Goal: Information Seeking & Learning: Learn about a topic

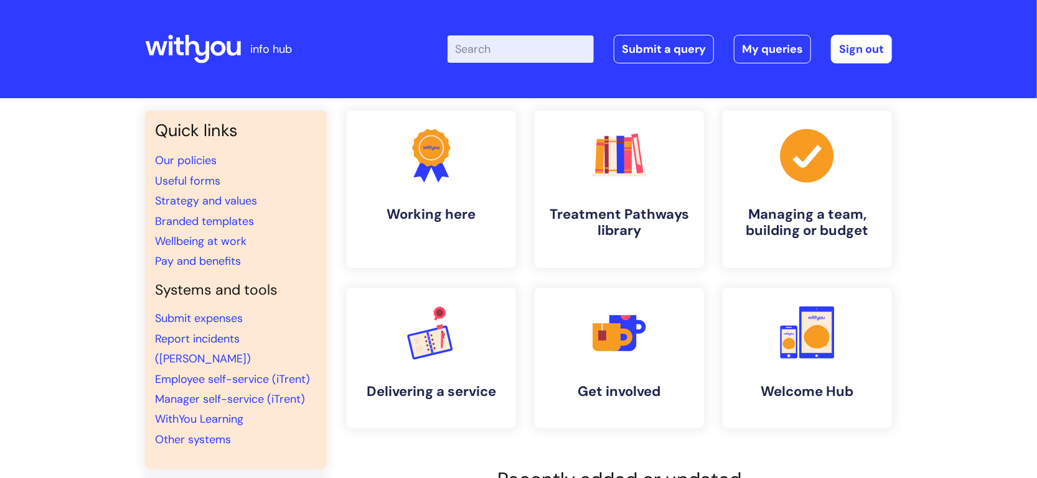
click at [529, 55] on input "Enter your search term here..." at bounding box center [520, 48] width 146 height 27
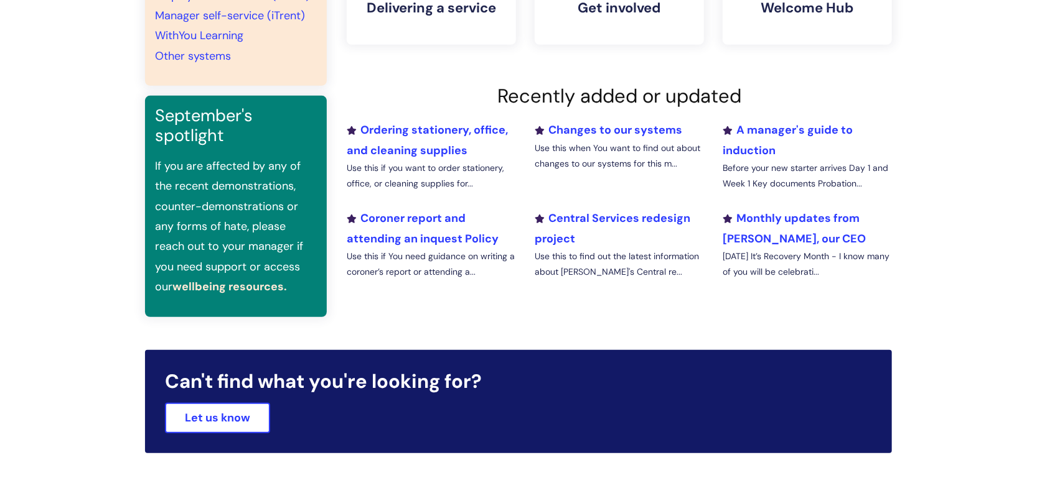
scroll to position [24, 0]
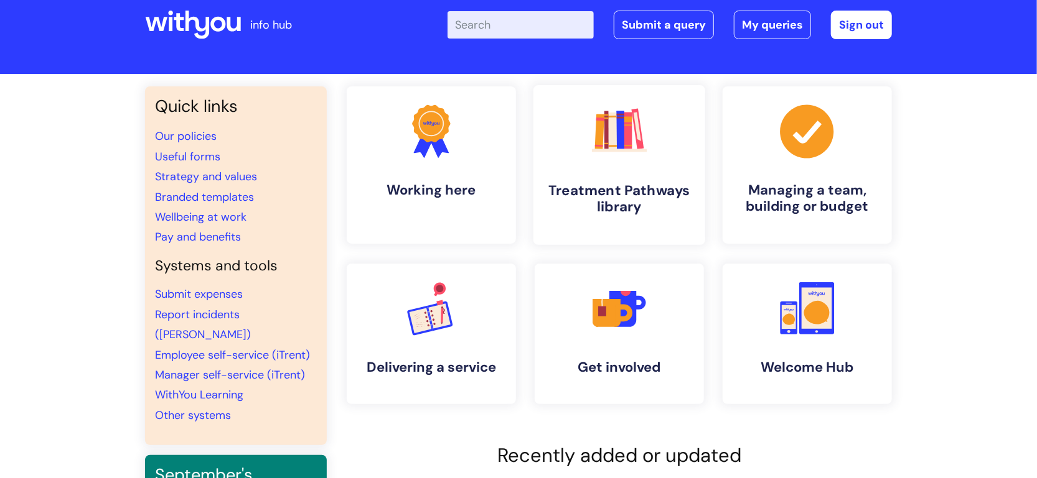
click at [672, 179] on link ".cls-1{fill:#f89b22;}.cls-1,.cls-2,.cls-3,.cls-4,.cls-5,.cls-6,.cls-7{stroke-wi…" at bounding box center [619, 165] width 172 height 160
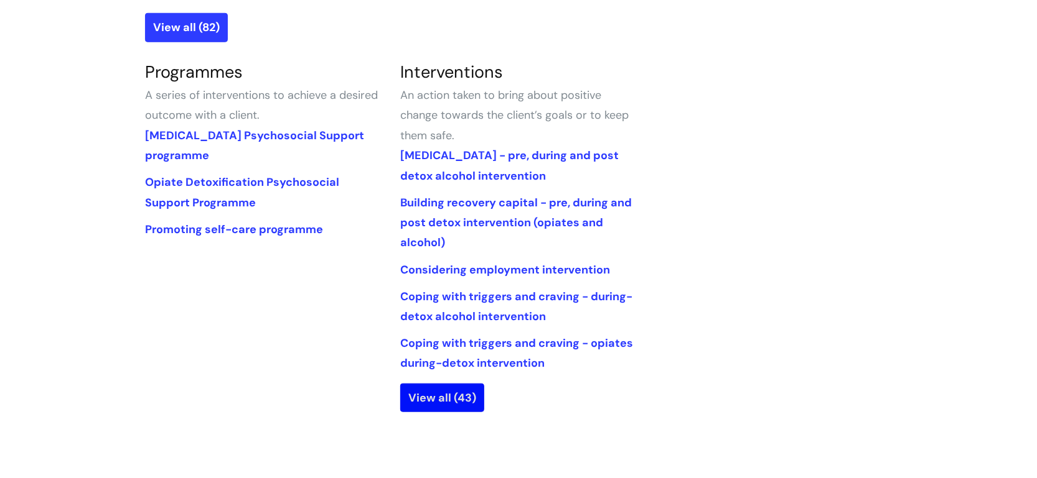
scroll to position [575, 0]
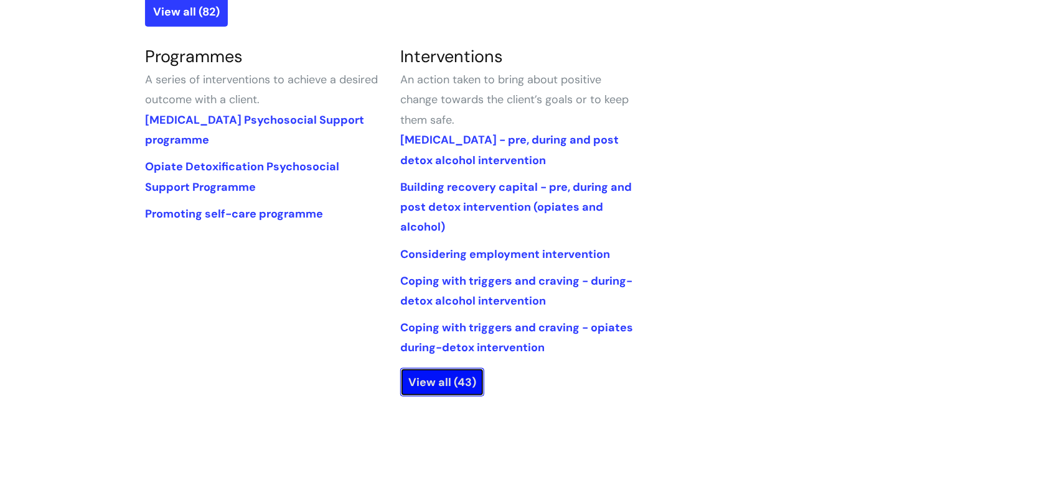
click at [429, 378] on link "View all (43)" at bounding box center [442, 382] width 84 height 29
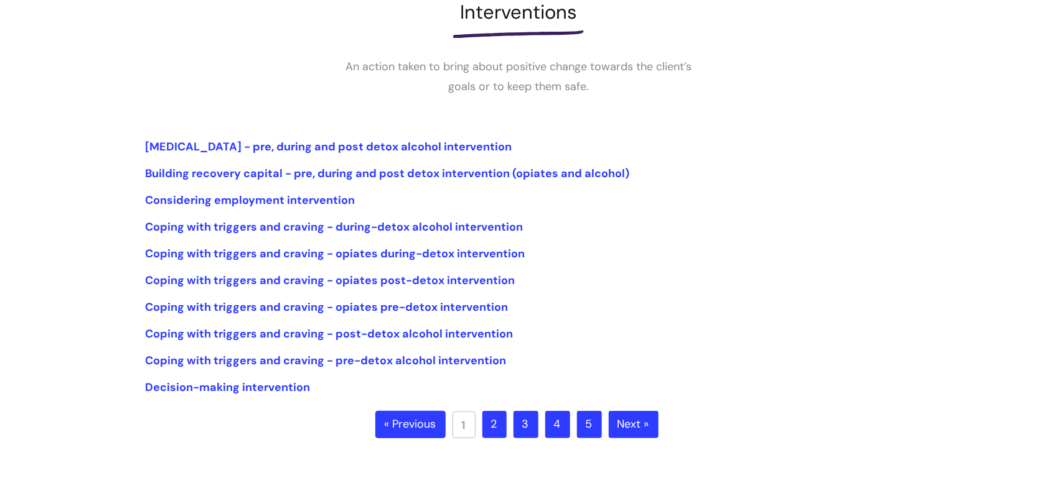
scroll to position [211, 0]
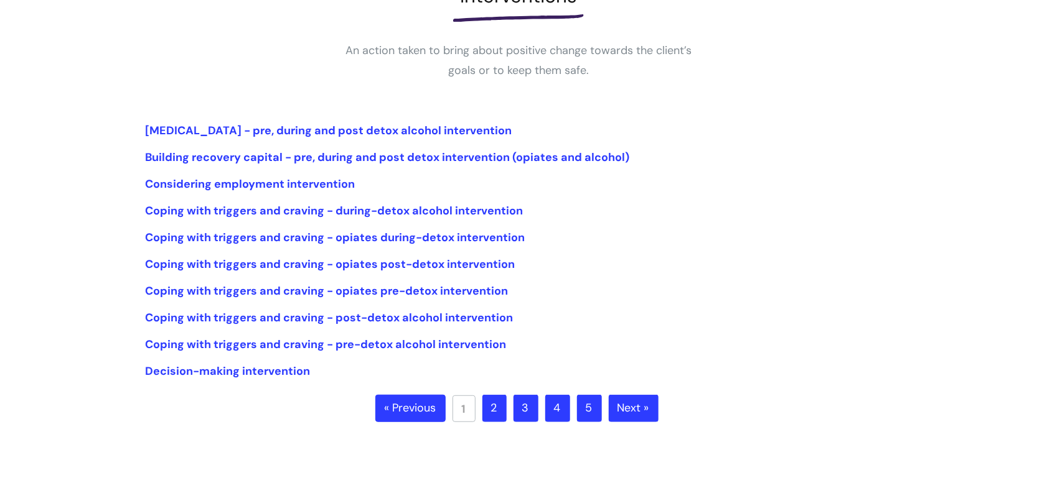
click at [493, 404] on link "2" at bounding box center [494, 408] width 24 height 27
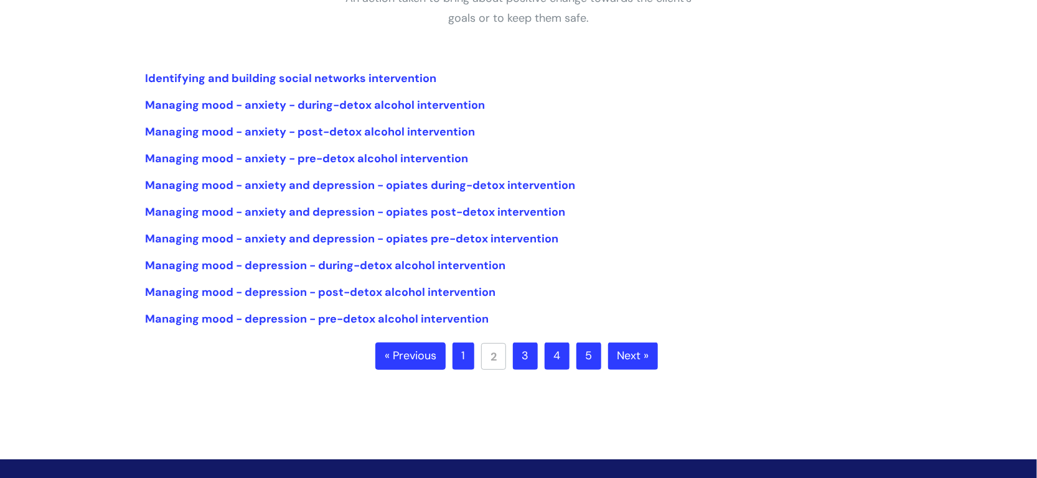
scroll to position [265, 0]
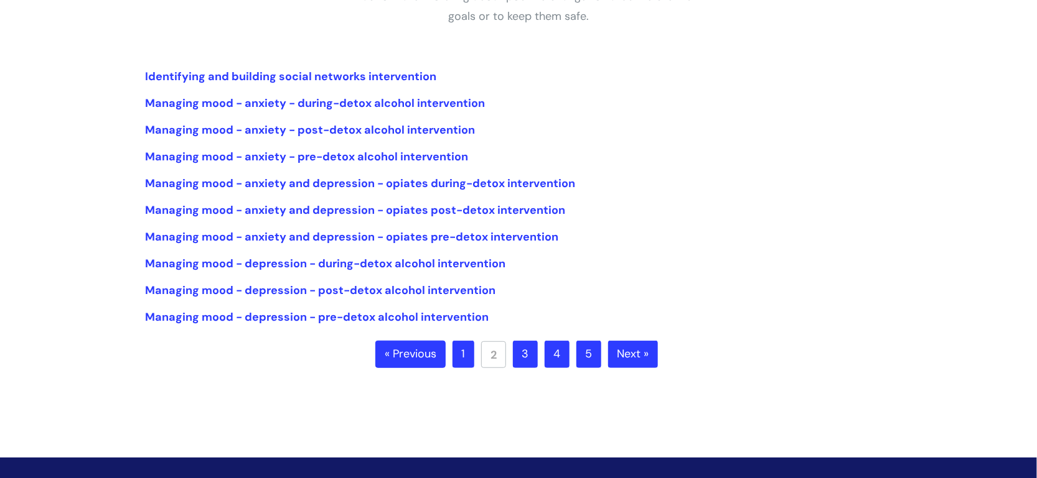
click at [523, 362] on link "3" at bounding box center [525, 354] width 25 height 27
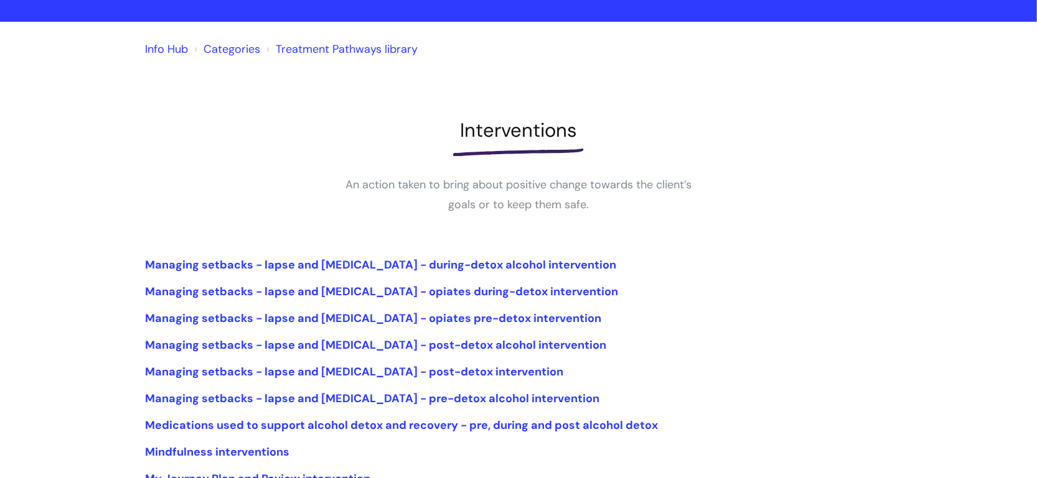
scroll to position [86, 0]
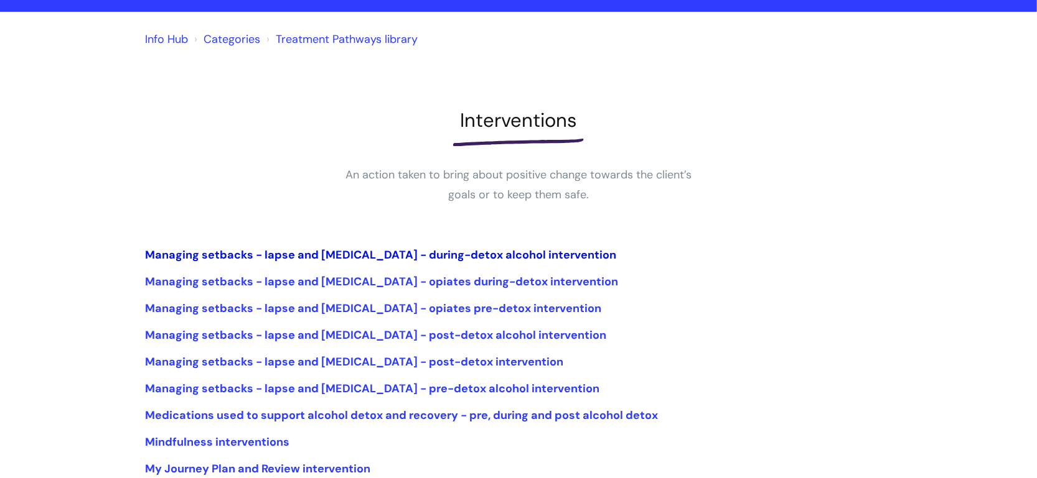
click at [340, 250] on link "Managing setbacks - lapse and [MEDICAL_DATA] - during-detox alcohol intervention" at bounding box center [380, 255] width 471 height 15
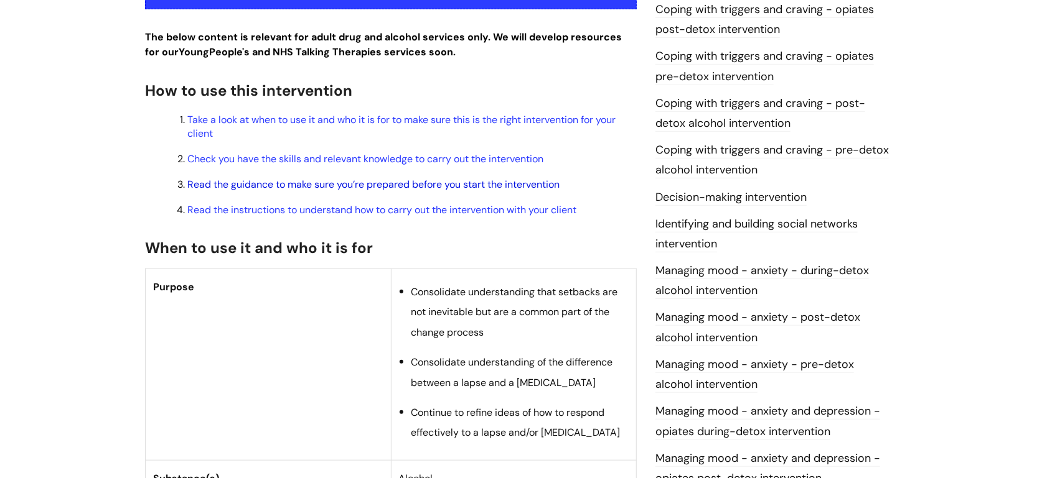
scroll to position [400, 0]
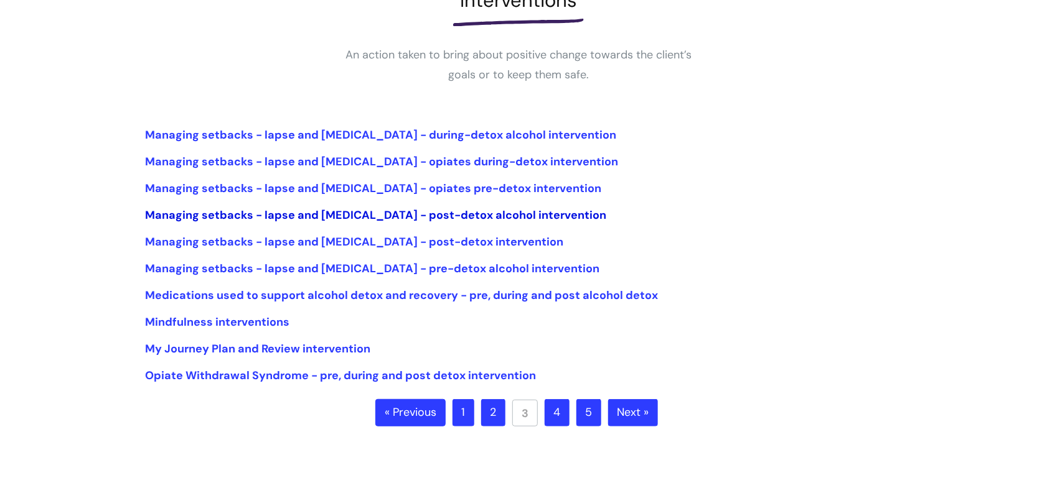
scroll to position [227, 0]
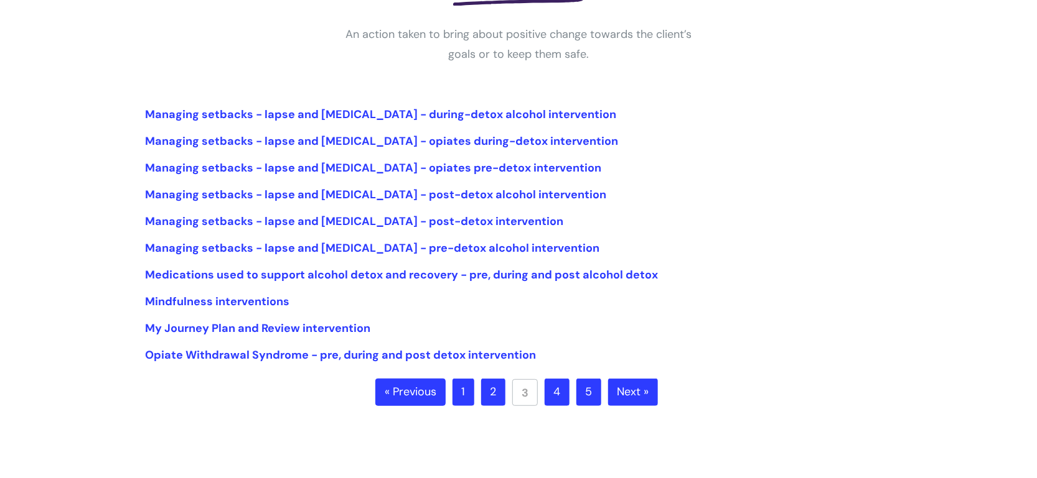
click at [558, 396] on link "4" at bounding box center [556, 392] width 25 height 27
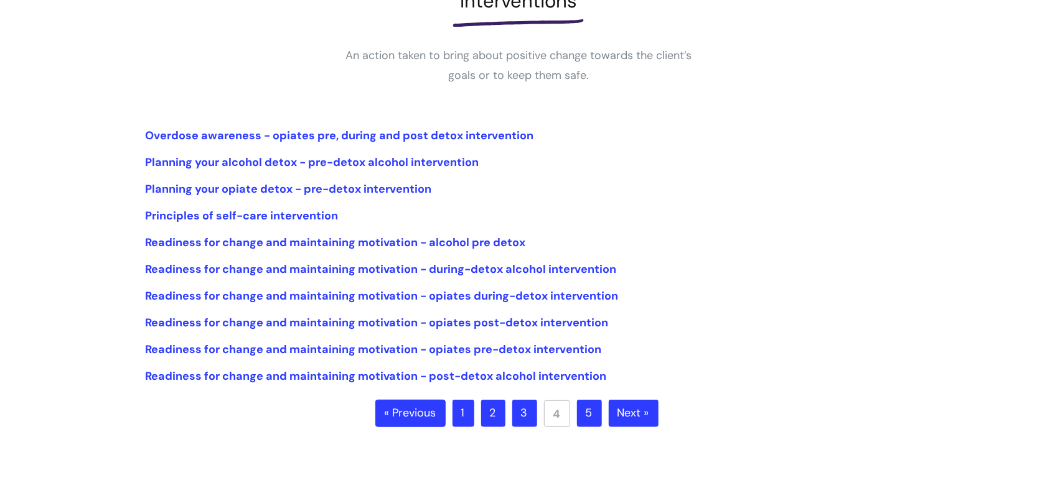
scroll to position [207, 0]
click at [578, 417] on link "5" at bounding box center [589, 412] width 25 height 27
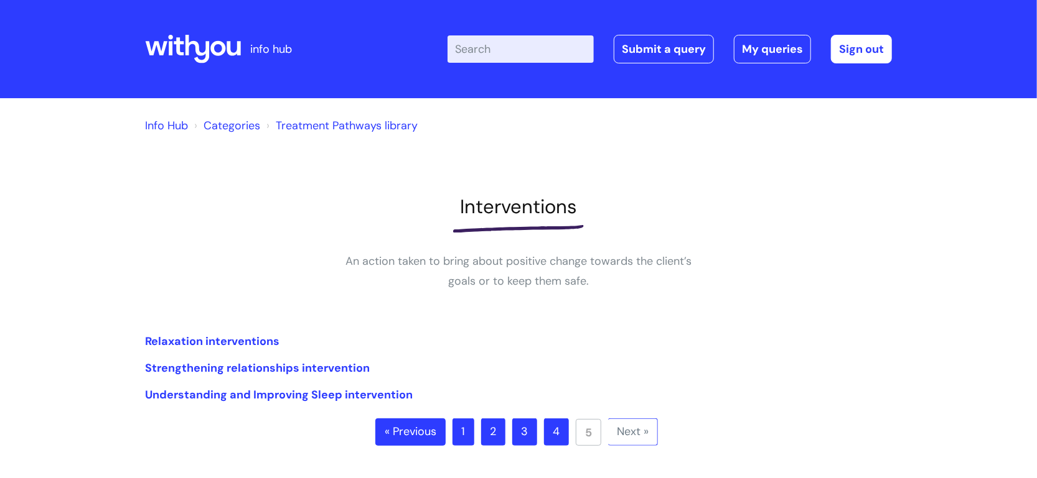
click at [525, 434] on link "3" at bounding box center [524, 432] width 25 height 27
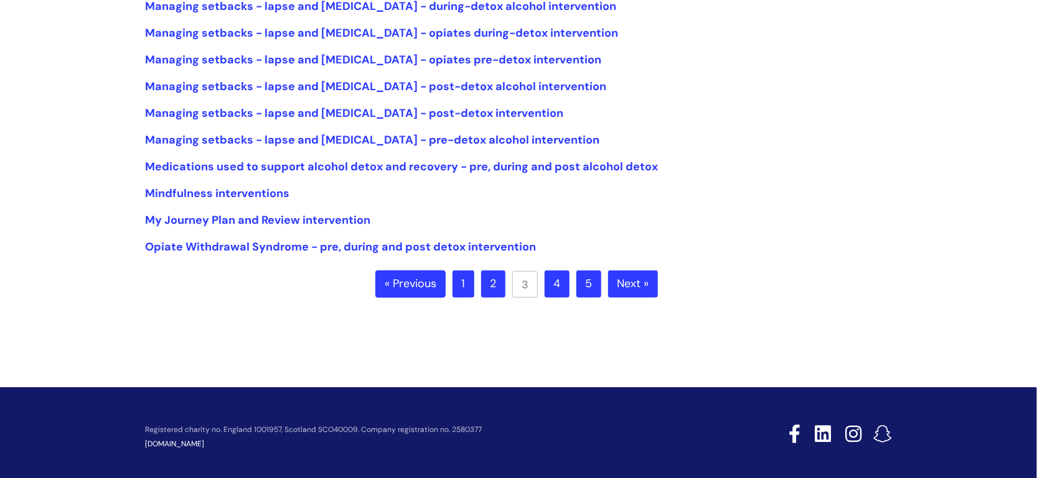
scroll to position [364, 0]
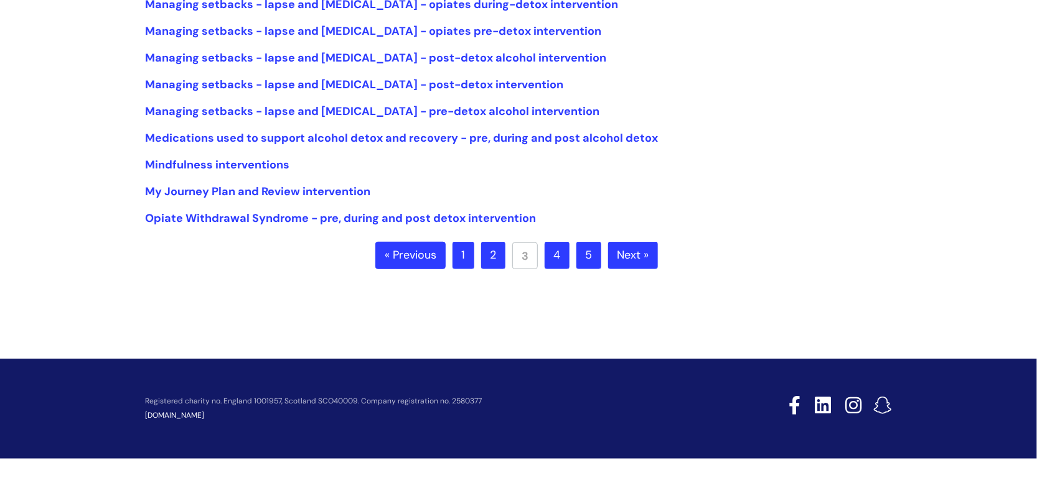
click at [462, 263] on link "1" at bounding box center [463, 255] width 22 height 27
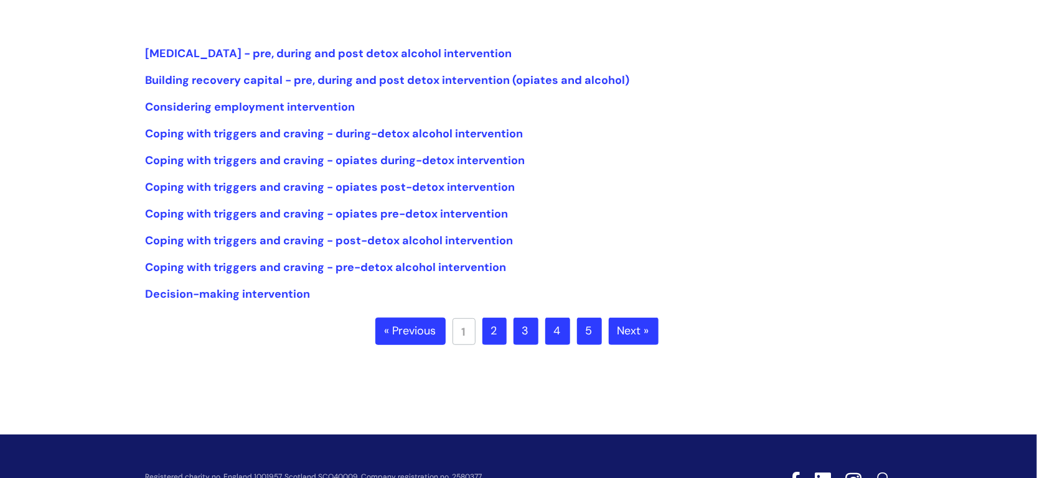
scroll to position [291, 0]
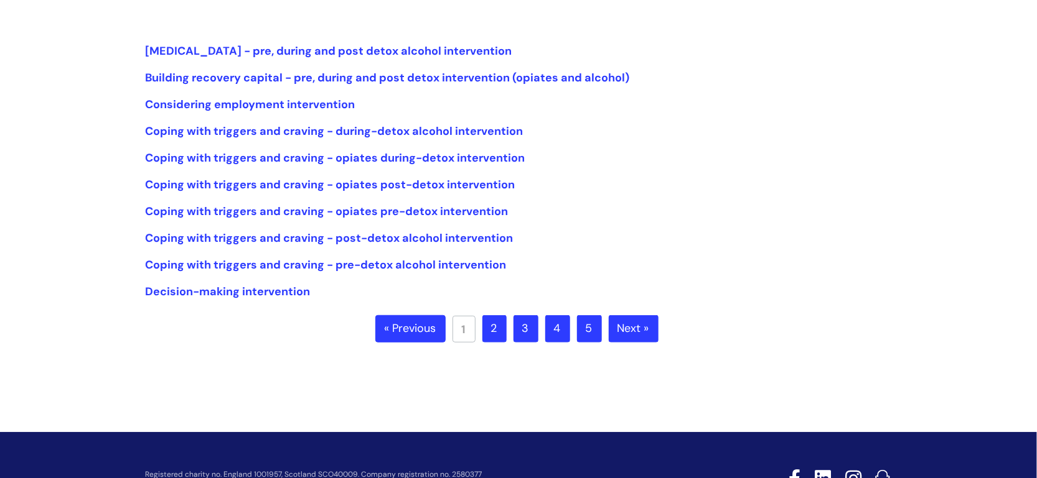
click at [487, 320] on link "2" at bounding box center [494, 328] width 24 height 27
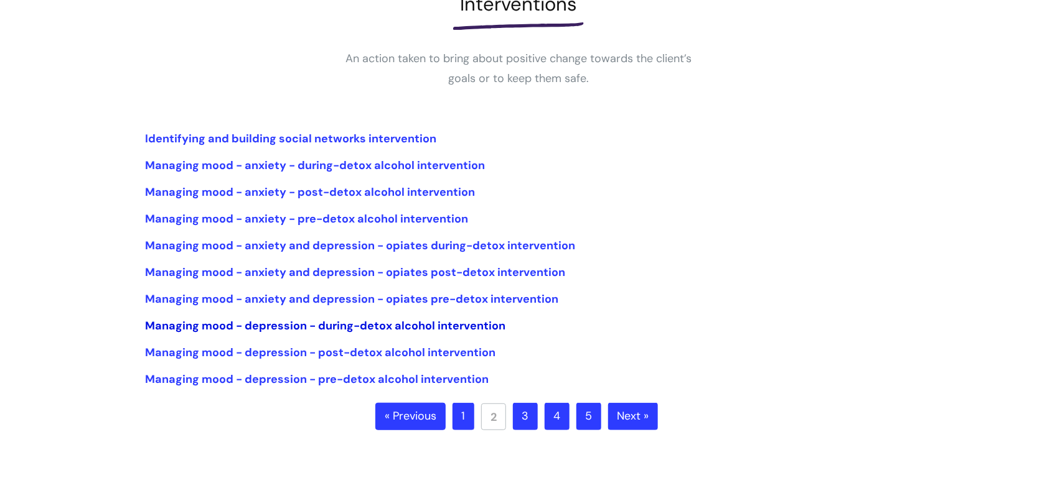
scroll to position [203, 0]
click at [529, 418] on link "3" at bounding box center [525, 416] width 25 height 27
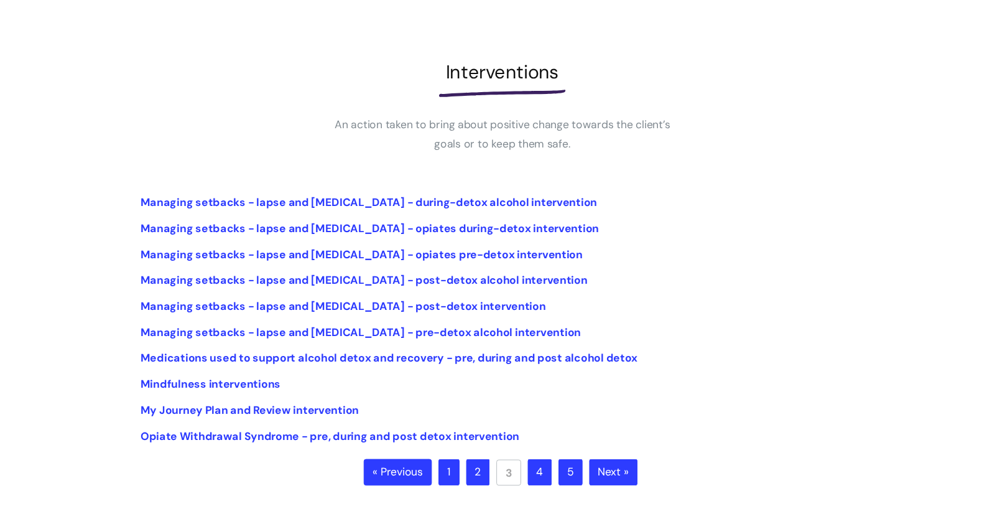
scroll to position [163, 0]
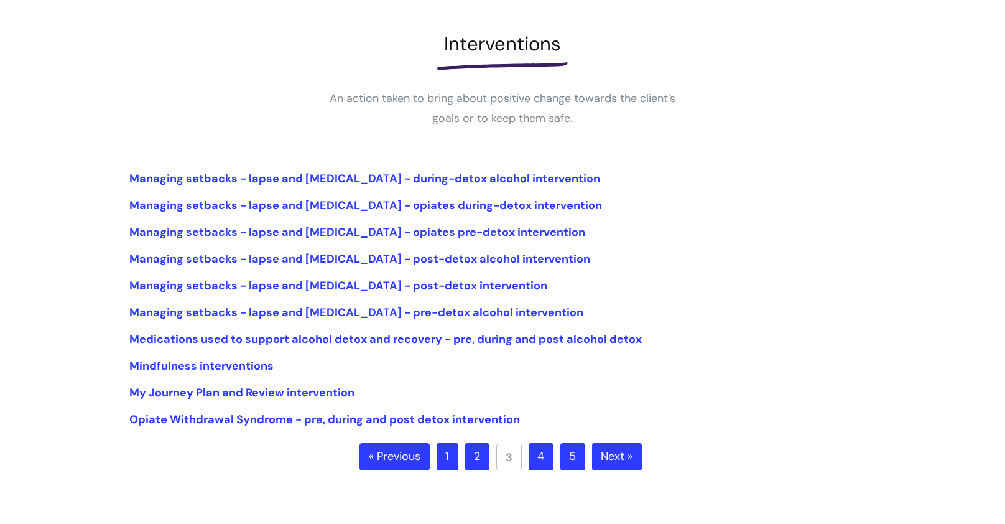
click at [480, 453] on link "2" at bounding box center [477, 456] width 24 height 27
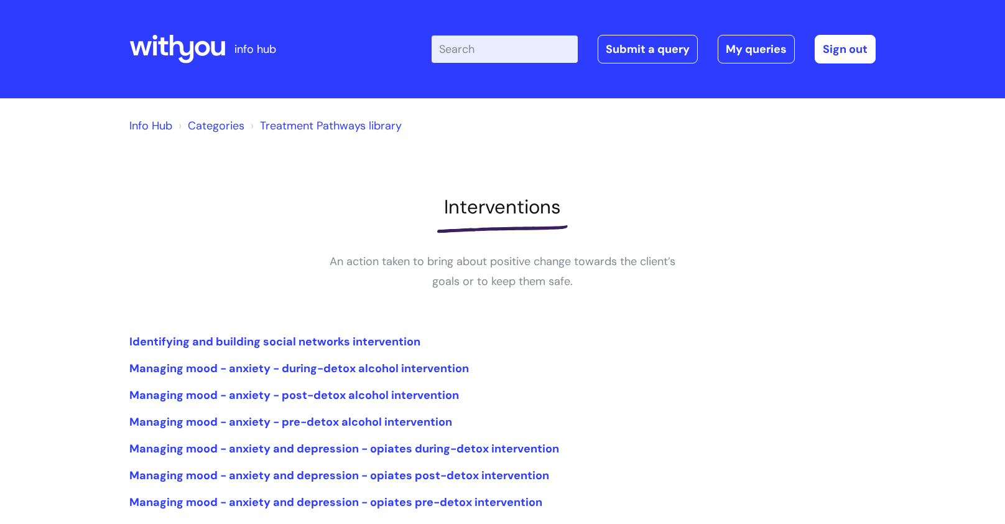
click at [693, 363] on li "Managing mood - anxiety - during-detox alcohol intervention" at bounding box center [502, 368] width 747 height 20
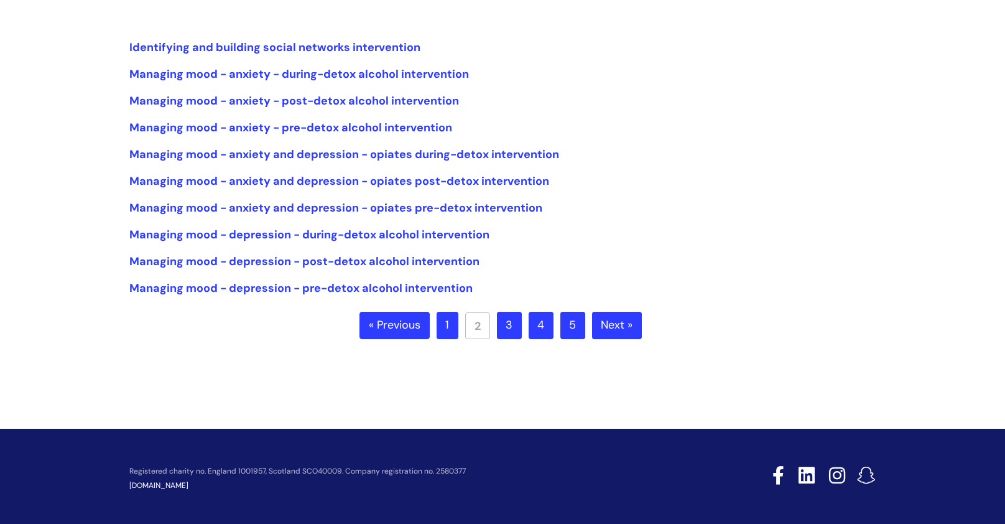
scroll to position [295, 0]
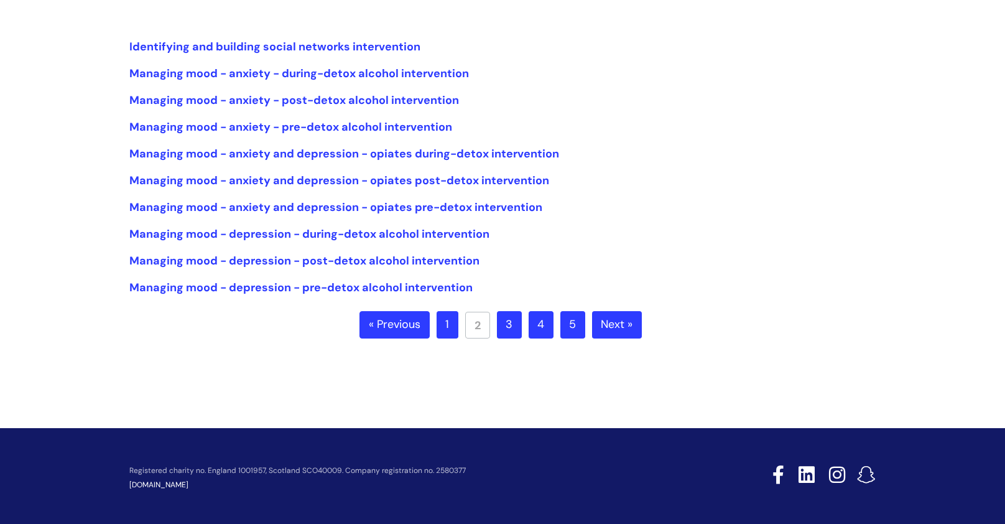
click at [449, 329] on link "1" at bounding box center [448, 324] width 22 height 27
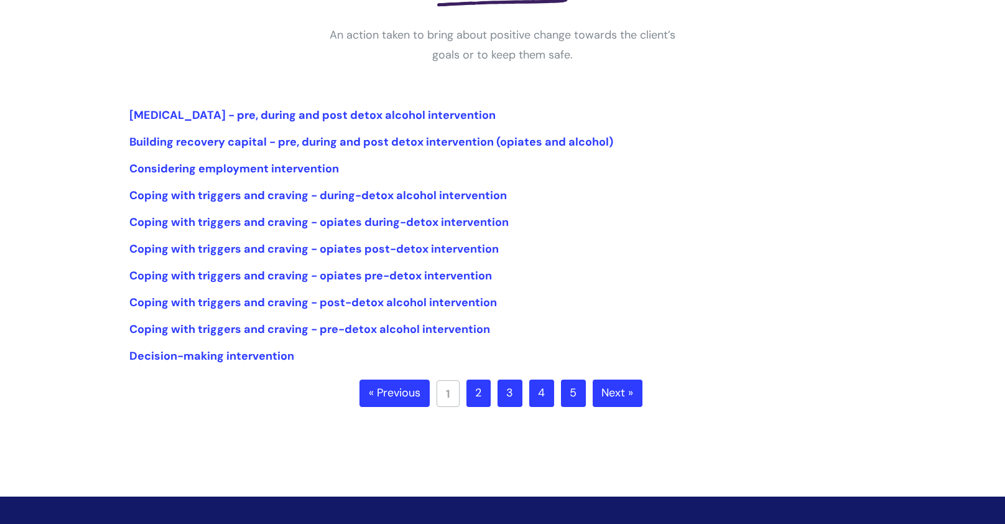
scroll to position [246, 0]
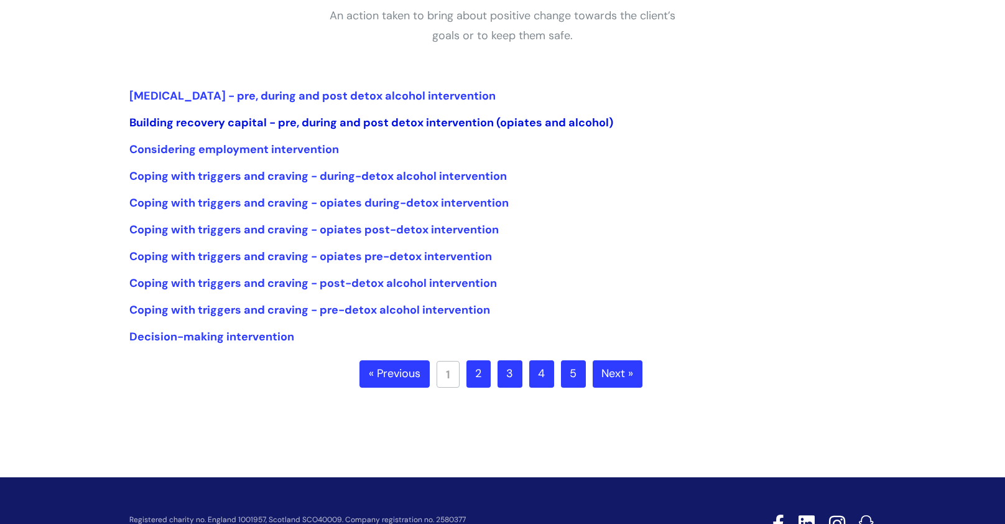
click at [332, 128] on link "Building recovery capital - pre, during and post detox intervention (opiates an…" at bounding box center [371, 122] width 484 height 15
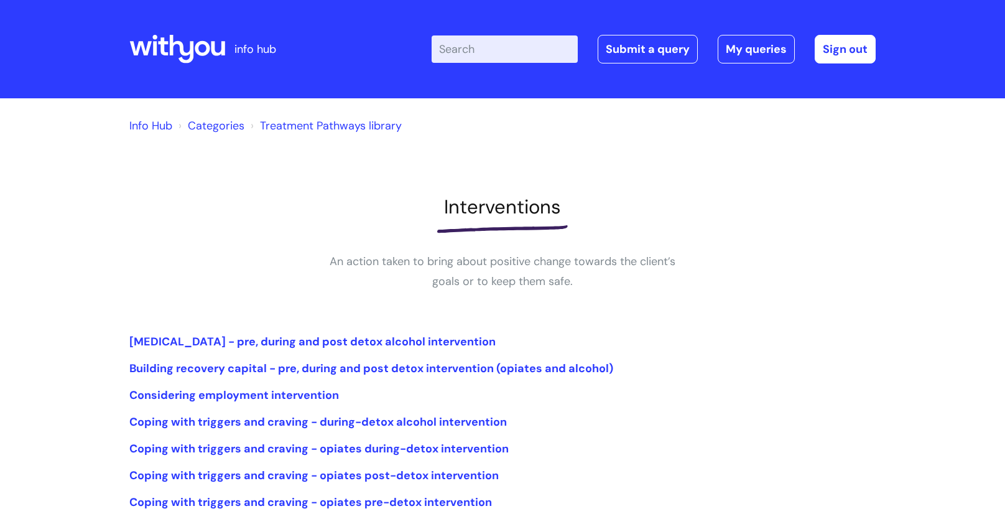
scroll to position [245, 0]
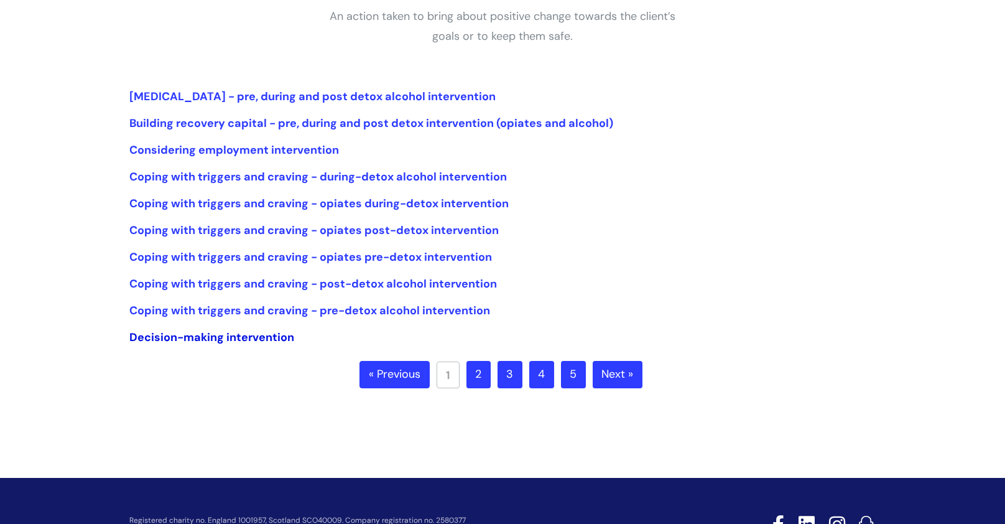
click at [213, 331] on link "Decision-making intervention" at bounding box center [211, 337] width 165 height 15
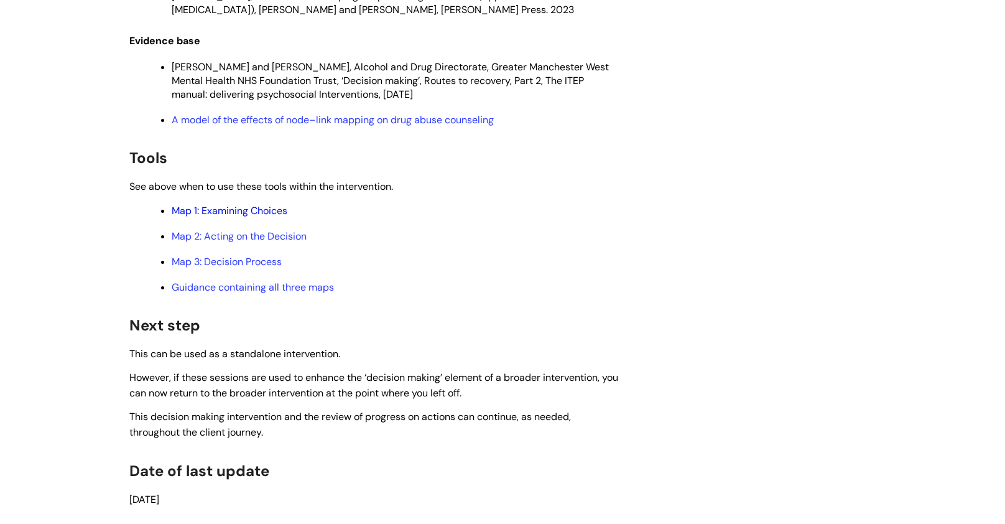
scroll to position [3519, 0]
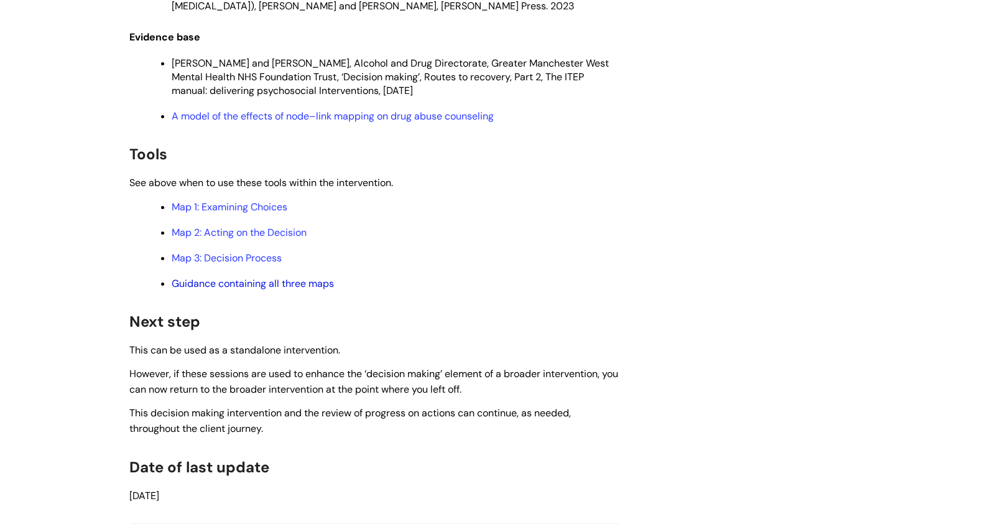
click at [279, 290] on link "Guidance containing all three maps" at bounding box center [253, 283] width 162 height 13
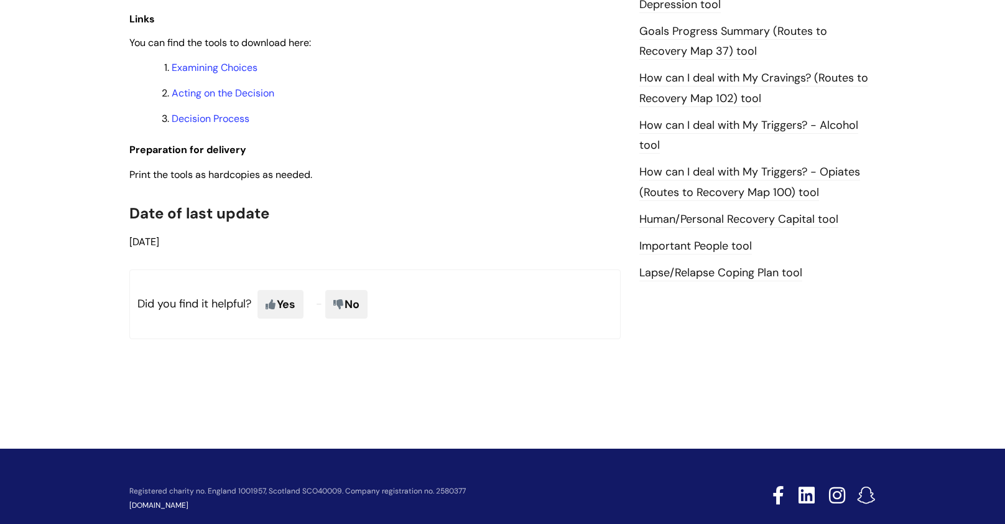
scroll to position [878, 0]
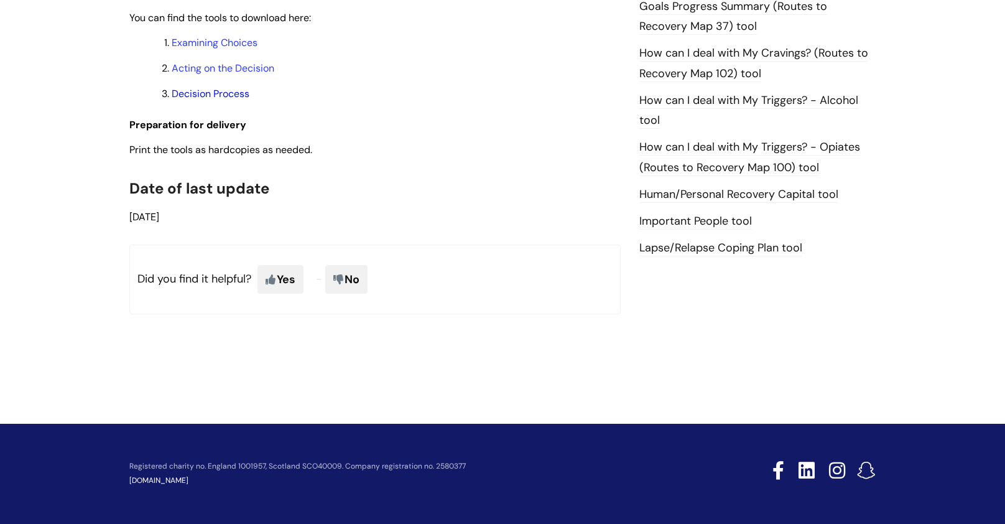
click at [218, 91] on link "Decision Process" at bounding box center [211, 93] width 78 height 13
